Goal: Information Seeking & Learning: Check status

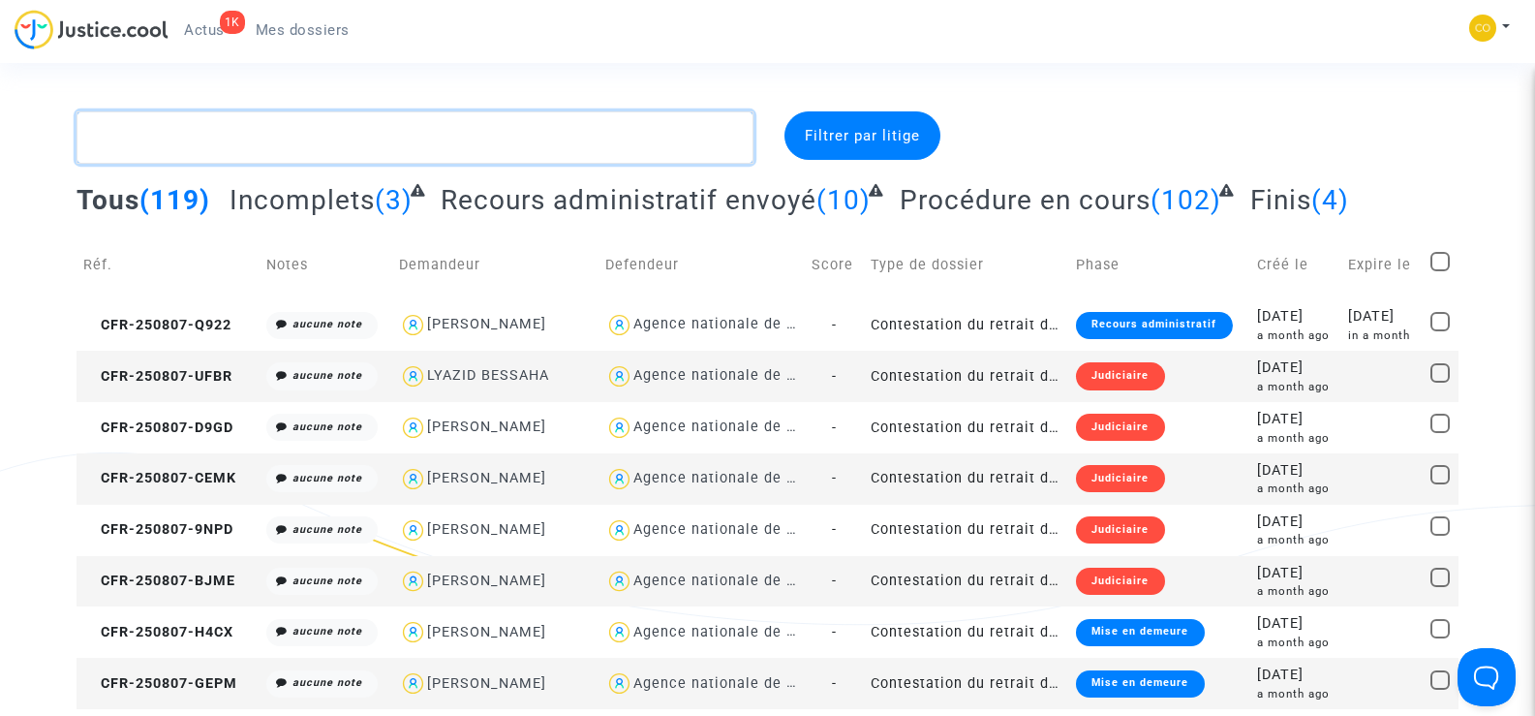
click at [210, 145] on textarea at bounding box center [415, 137] width 676 height 52
paste textarea "[PERSON_NAME]"
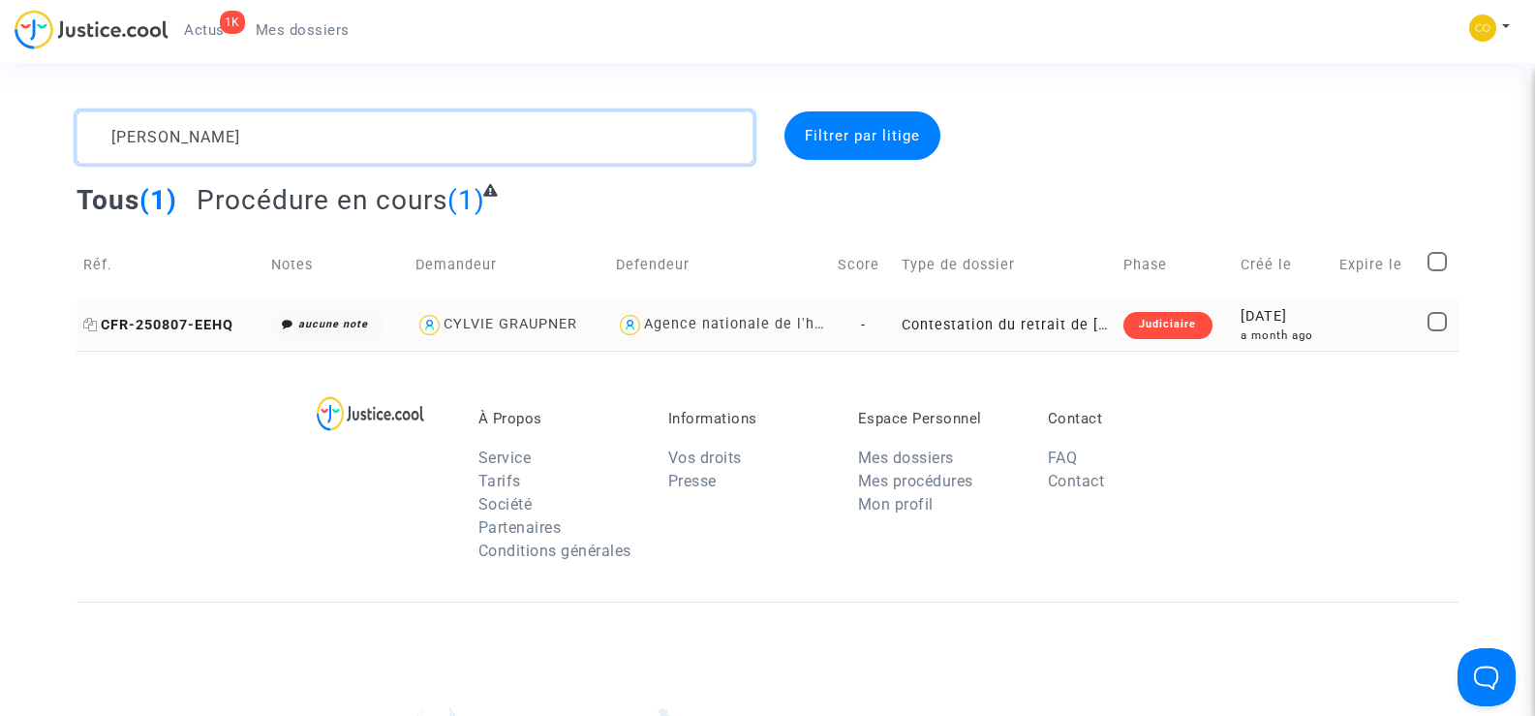
type textarea "[PERSON_NAME]"
click at [138, 328] on span "CFR-250807-EEHQ" at bounding box center [158, 325] width 150 height 16
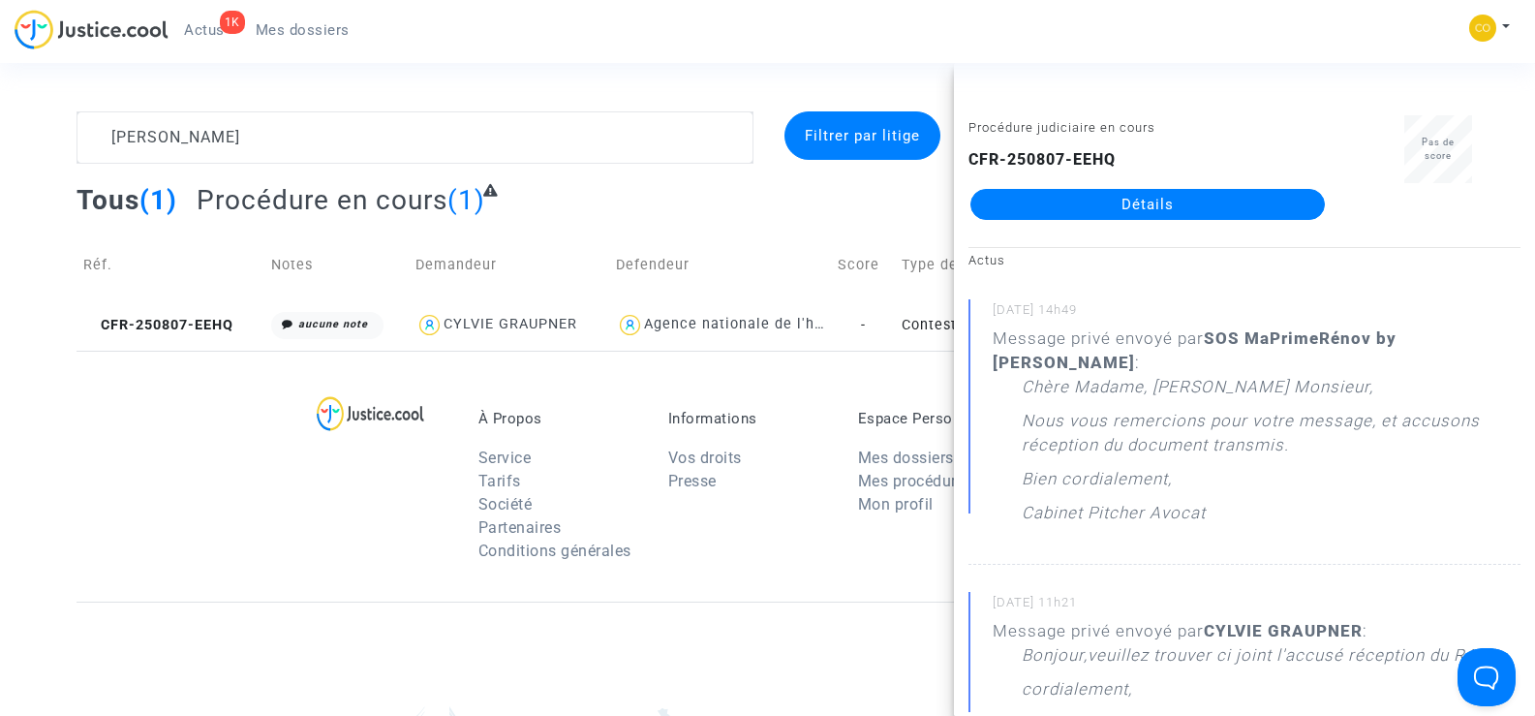
click at [1181, 204] on link "Détails" at bounding box center [1147, 204] width 354 height 31
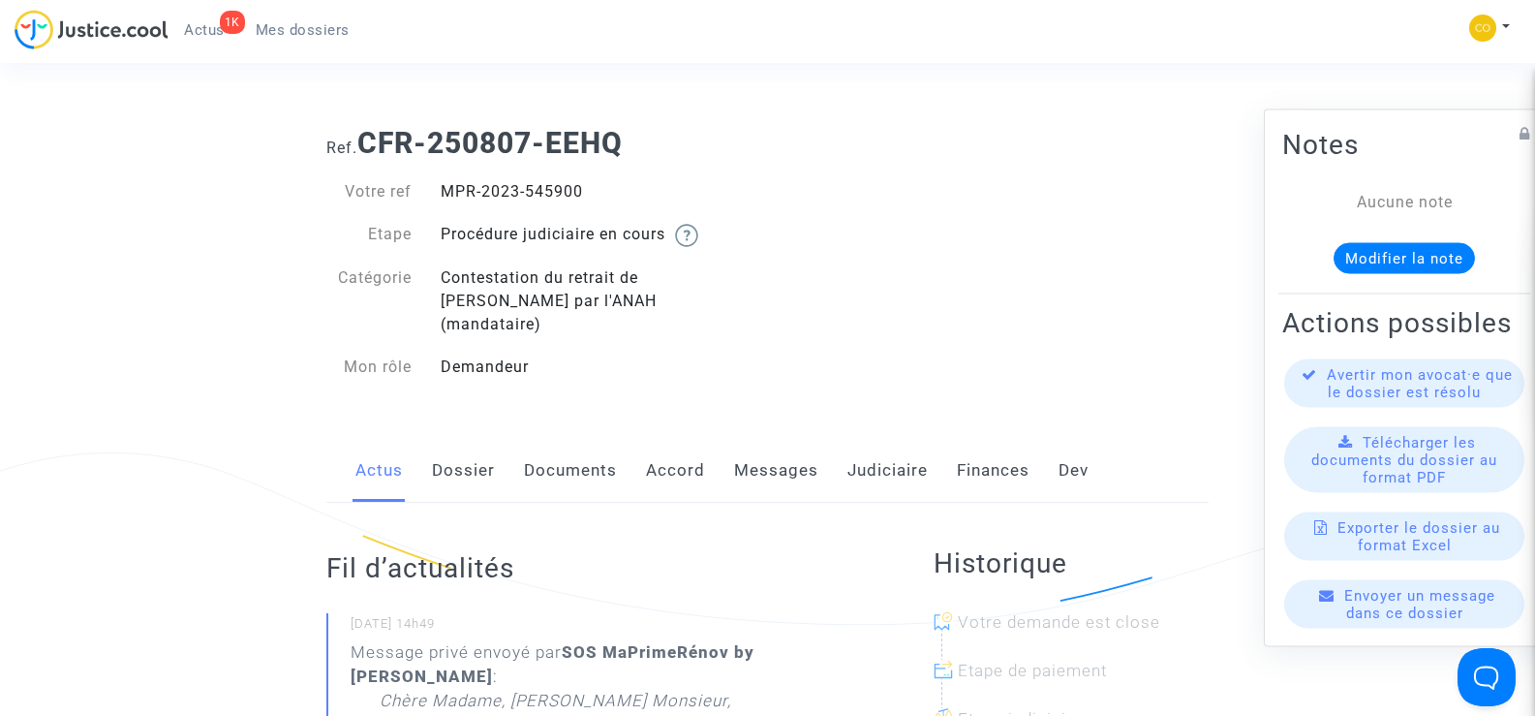
click at [570, 447] on link "Documents" at bounding box center [570, 471] width 93 height 64
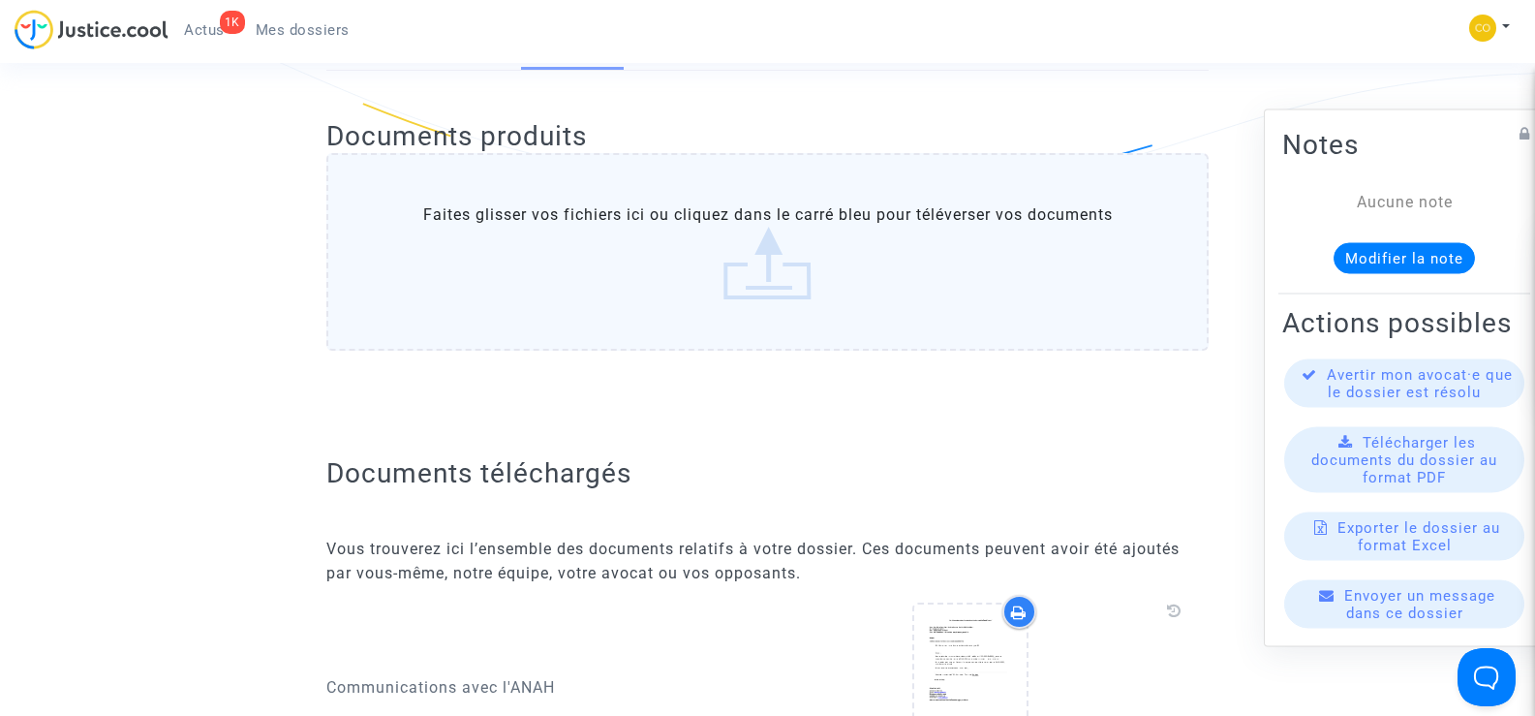
scroll to position [97, 0]
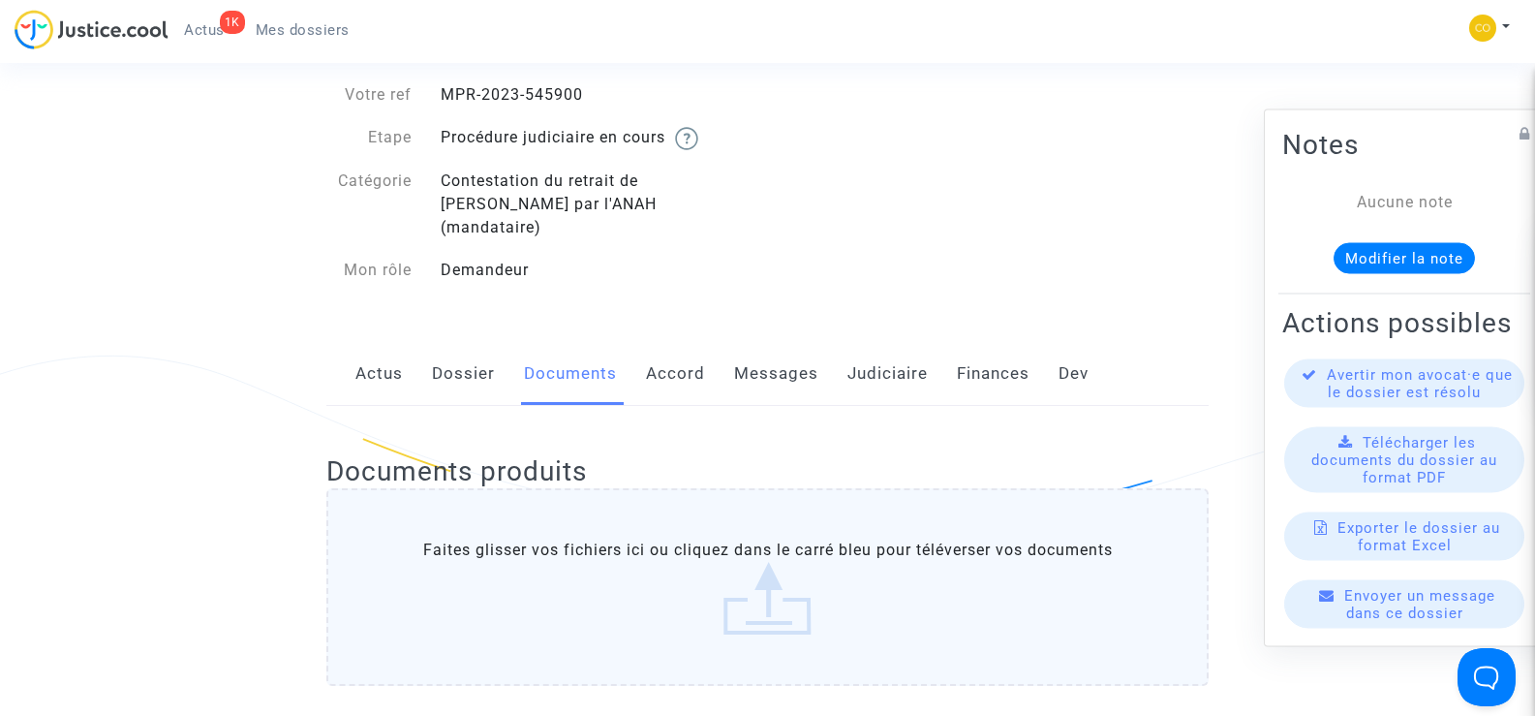
click at [791, 342] on link "Messages" at bounding box center [776, 374] width 84 height 64
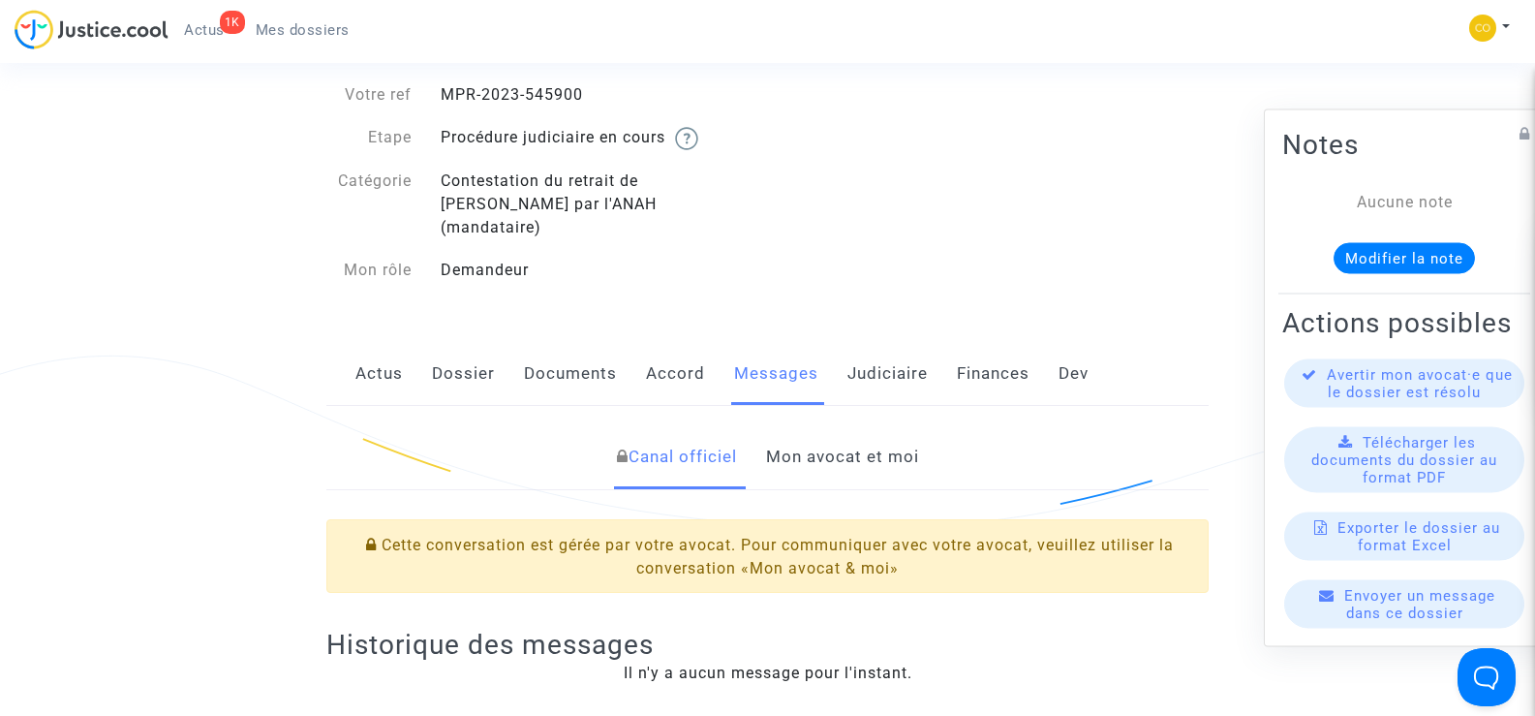
click at [828, 444] on link "Mon avocat et moi" at bounding box center [842, 457] width 153 height 64
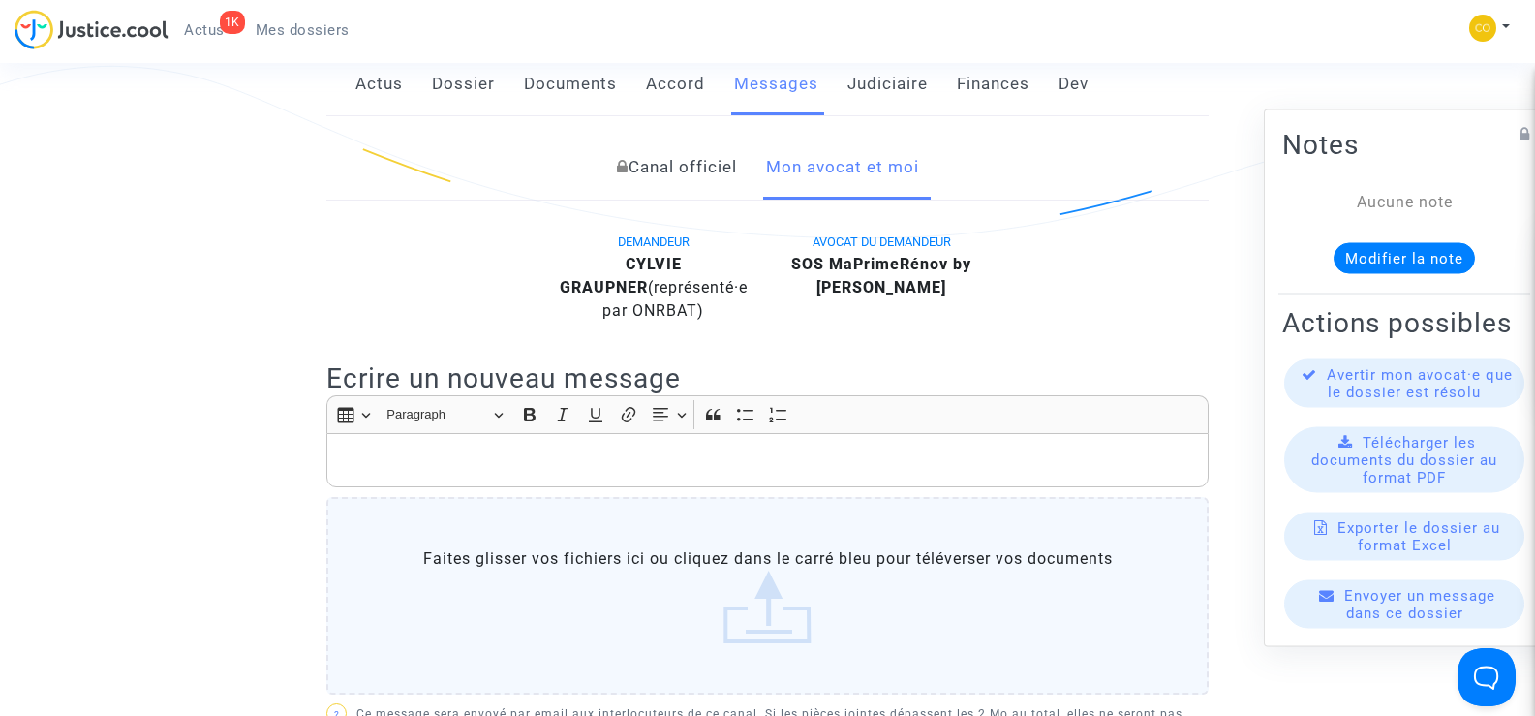
scroll to position [371, 0]
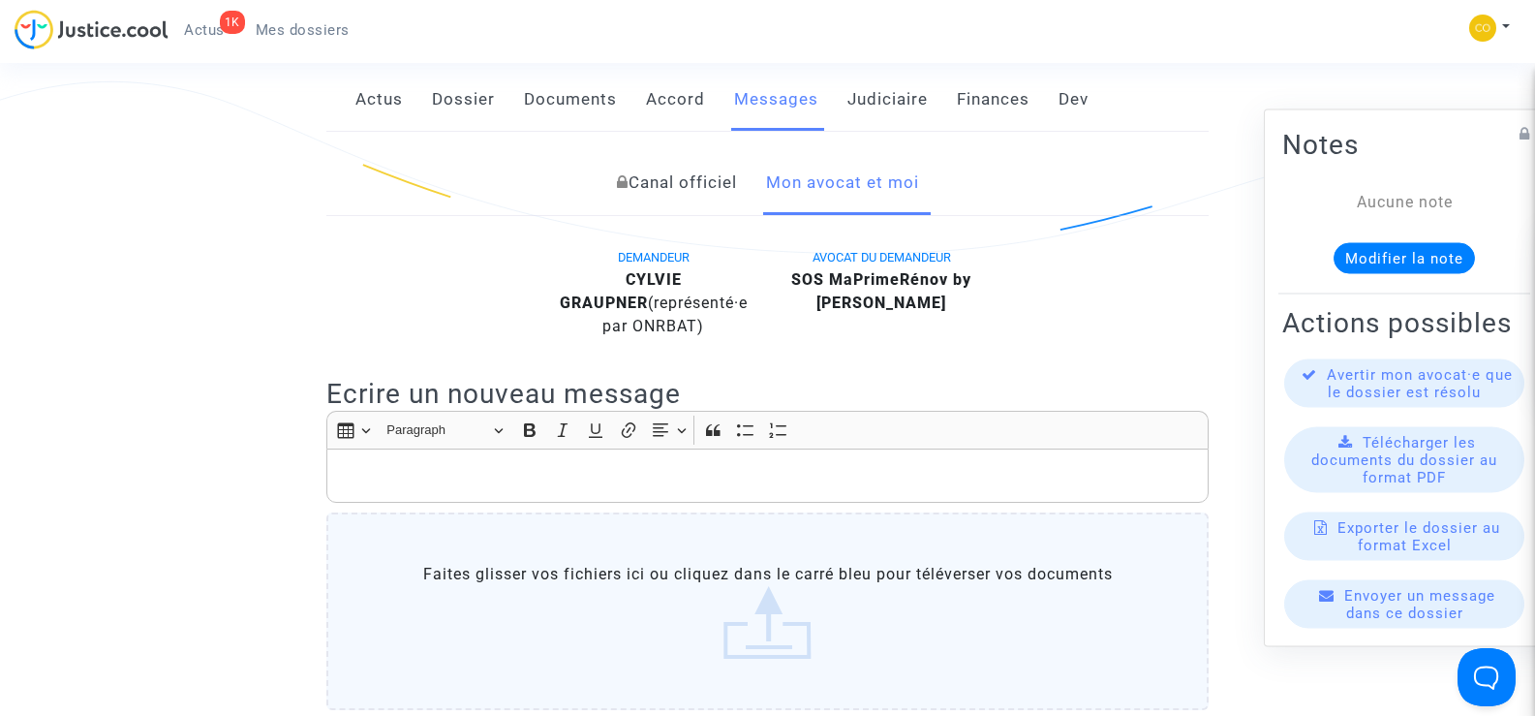
click at [565, 78] on link "Documents" at bounding box center [570, 100] width 93 height 64
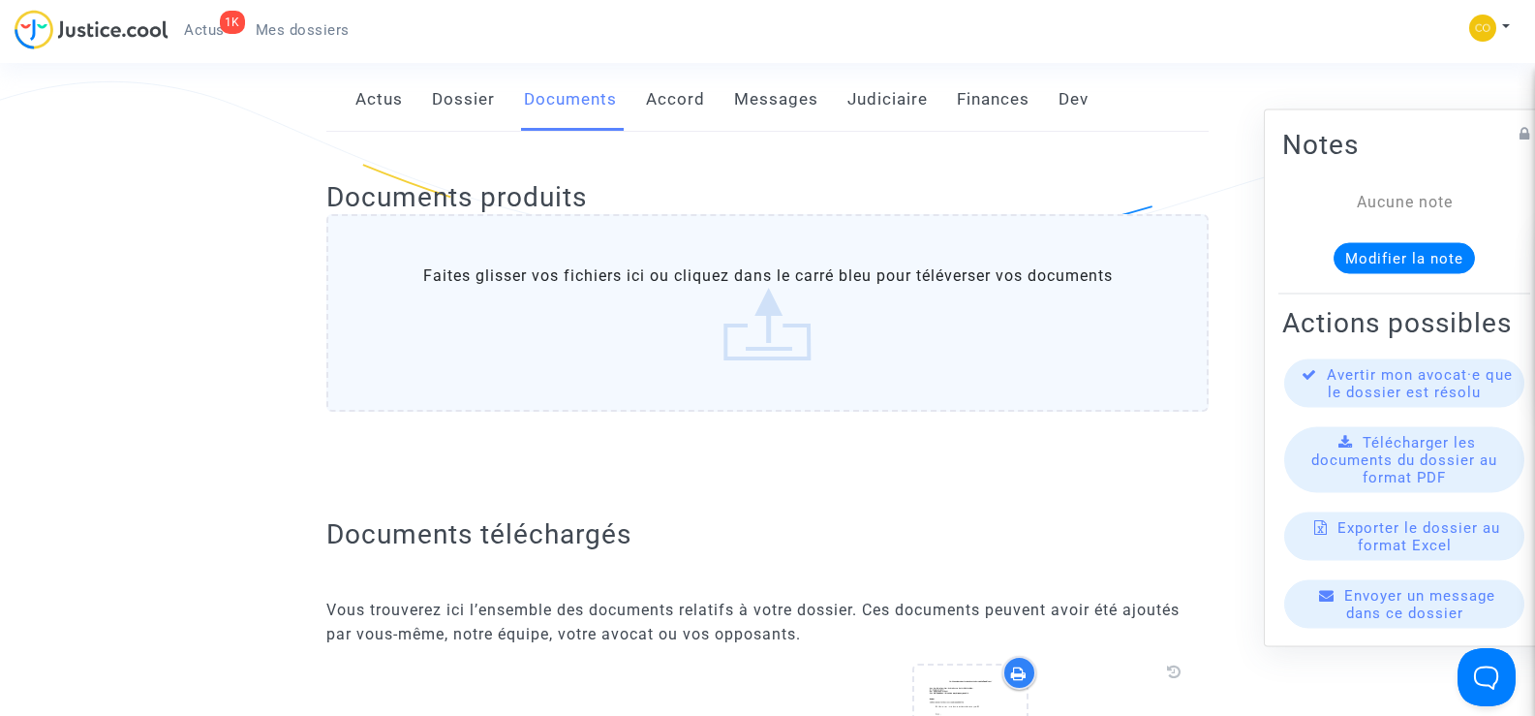
click at [438, 80] on link "Dossier" at bounding box center [463, 100] width 63 height 64
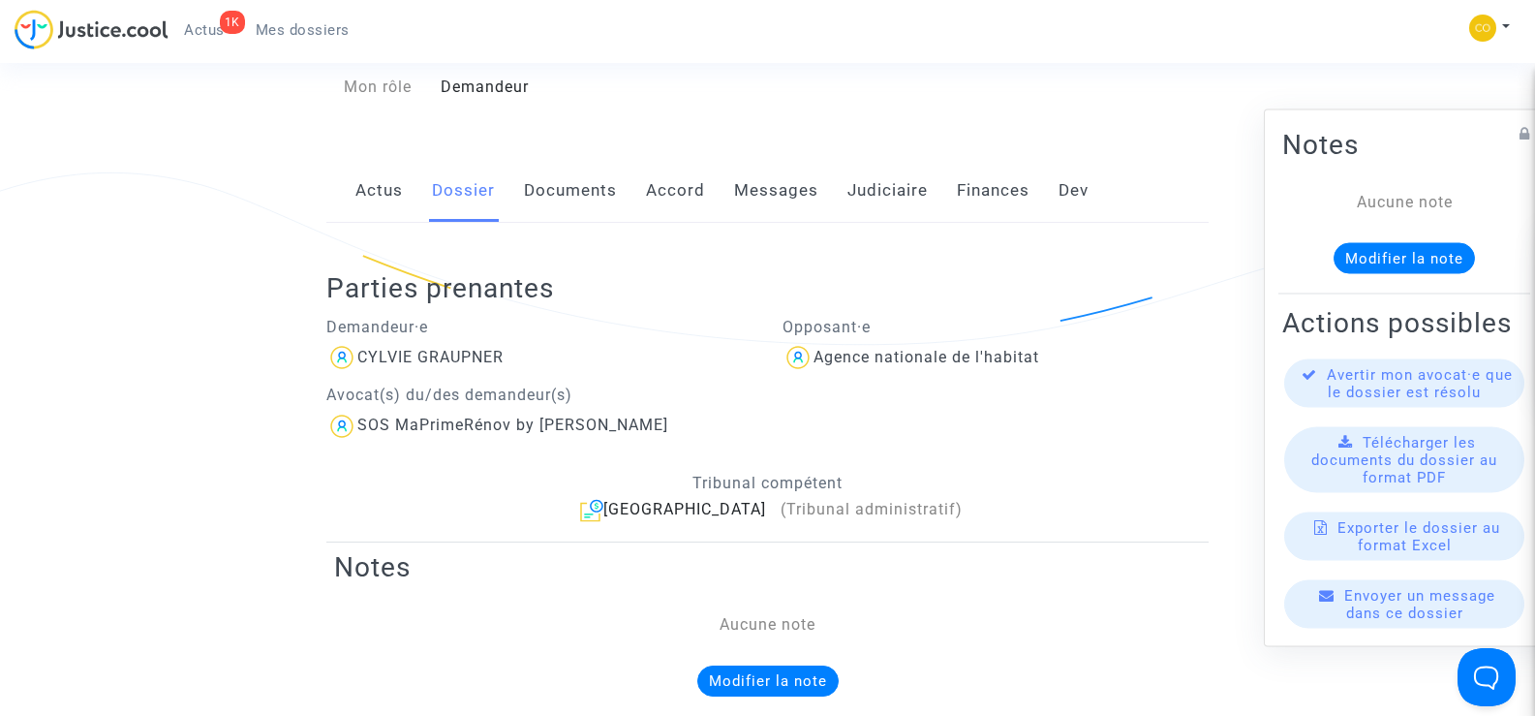
scroll to position [243, 0]
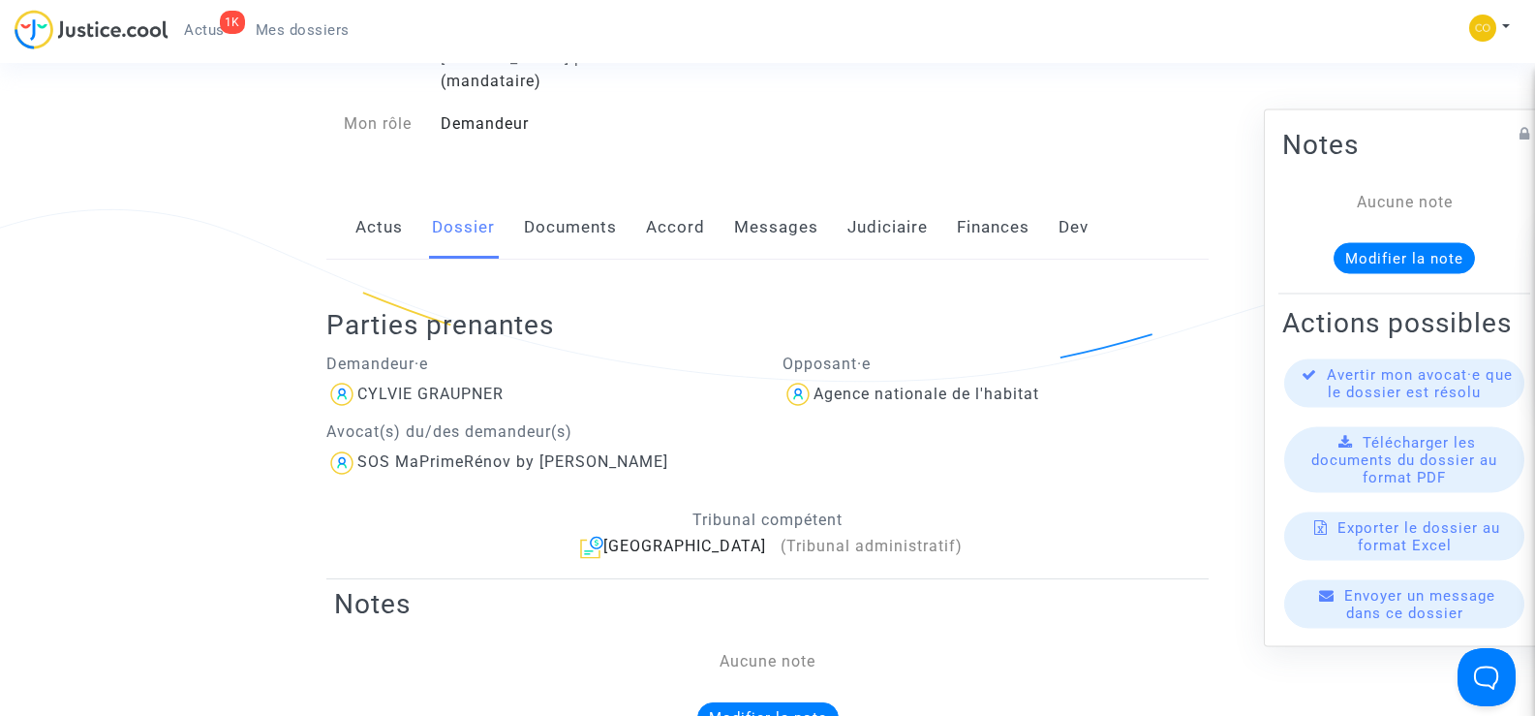
click at [391, 196] on link "Actus" at bounding box center [378, 228] width 47 height 64
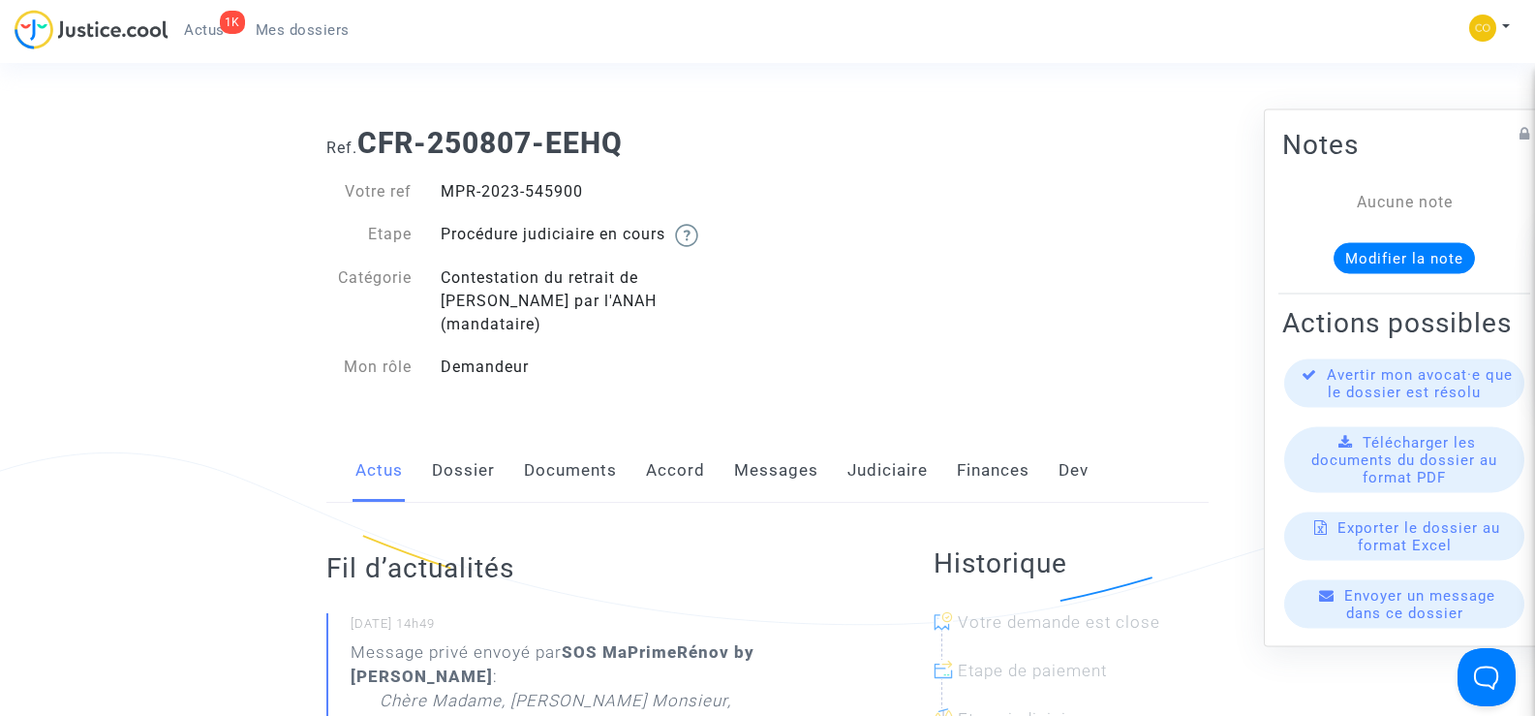
click at [573, 445] on link "Documents" at bounding box center [570, 471] width 93 height 64
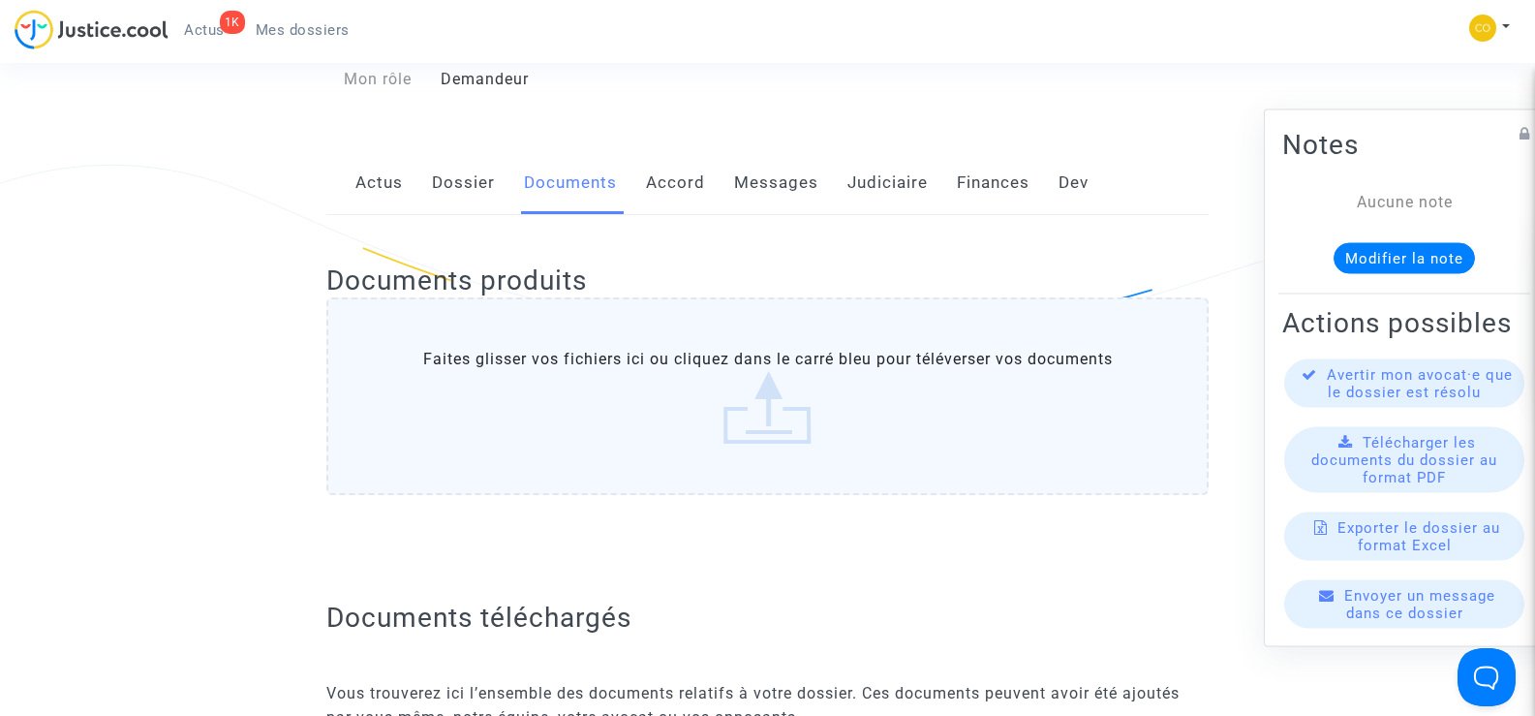
scroll to position [194, 0]
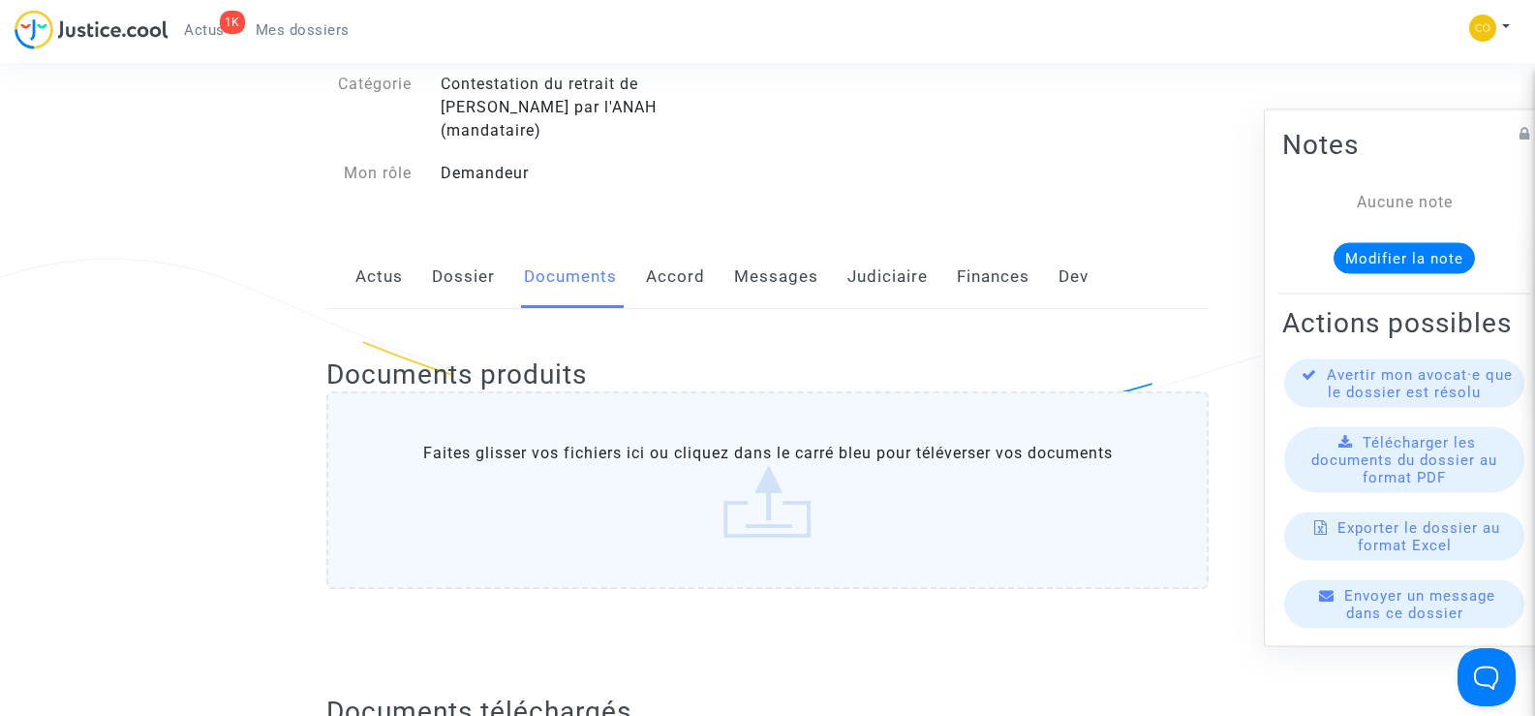
click at [774, 253] on link "Messages" at bounding box center [776, 277] width 84 height 64
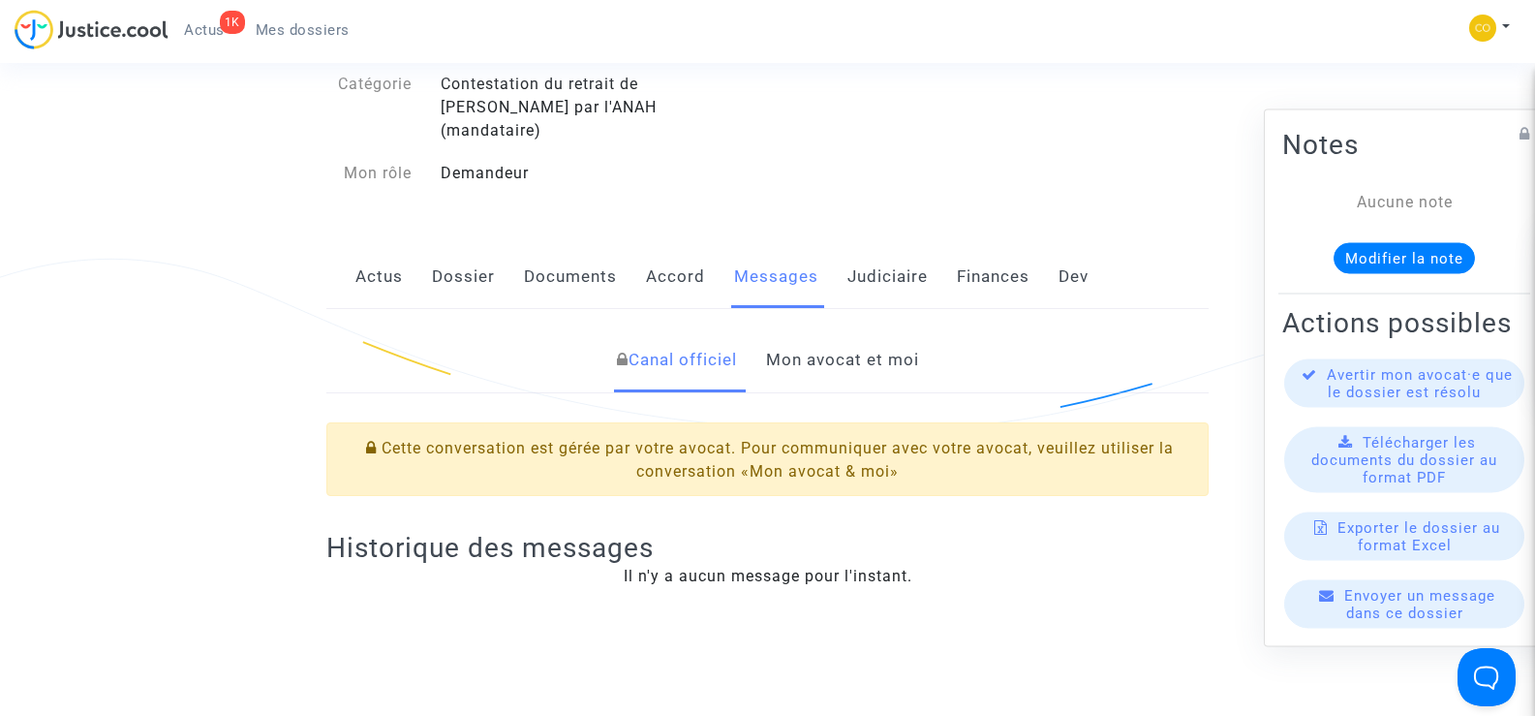
click at [818, 330] on link "Mon avocat et moi" at bounding box center [842, 360] width 153 height 64
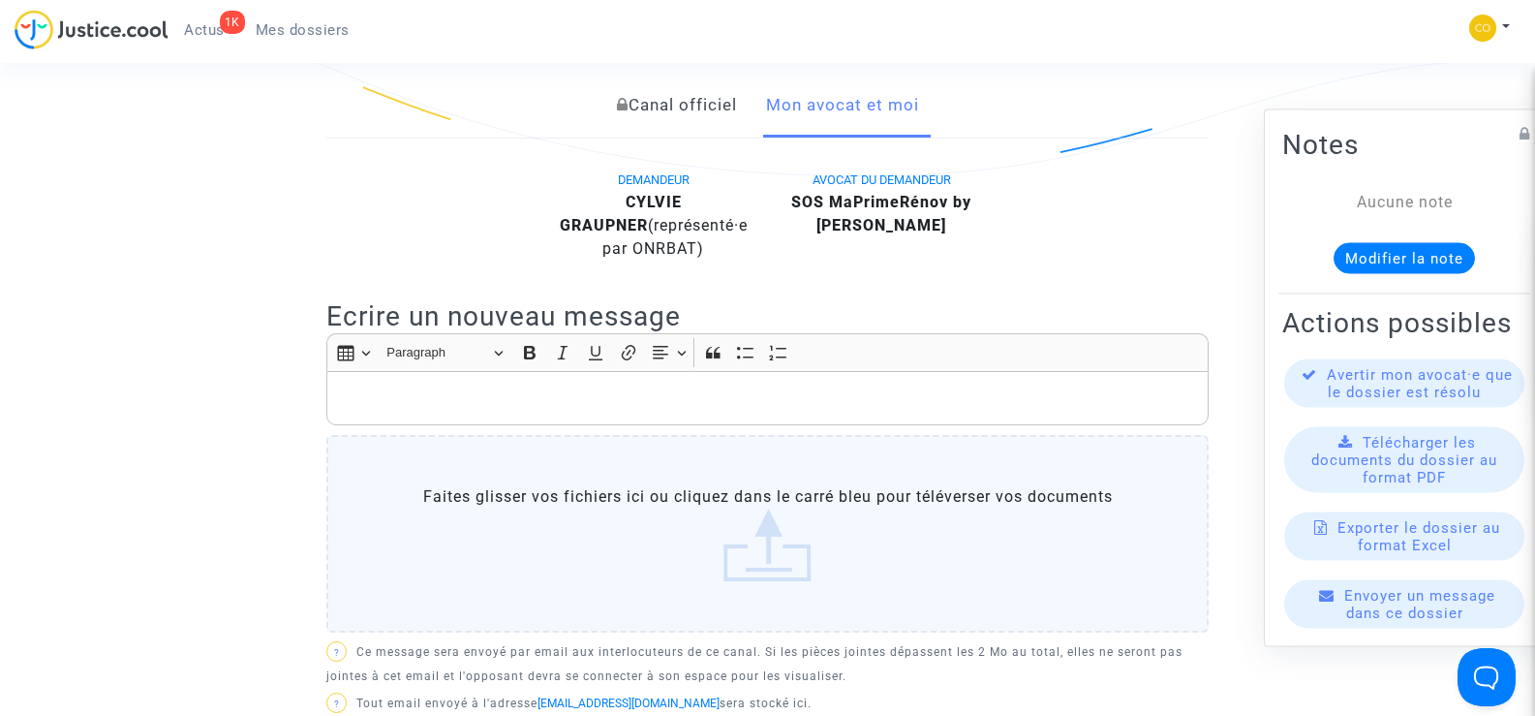
scroll to position [387, 0]
